Goal: Check status: Check status

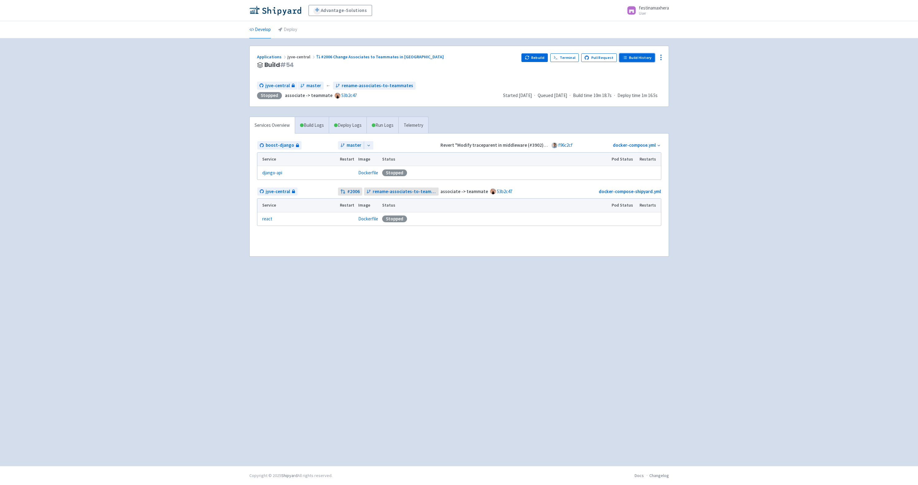
click at [640, 54] on link "Build History" at bounding box center [638, 57] width 36 height 9
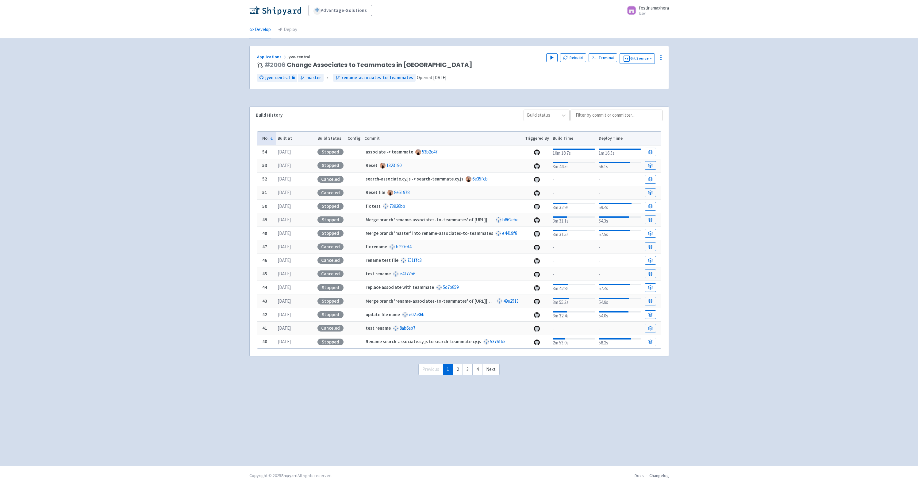
click at [524, 93] on div "Applications jyve-central # 2006 Change Associates to Teammates in Central Play…" at bounding box center [459, 71] width 420 height 51
click at [554, 59] on icon "button" at bounding box center [552, 57] width 5 height 5
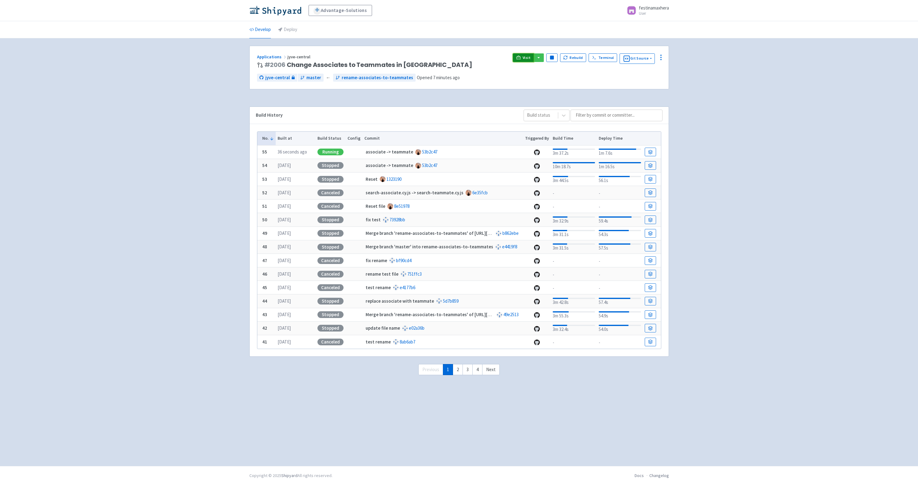
click at [521, 58] on icon at bounding box center [518, 57] width 5 height 5
